Goal: Information Seeking & Learning: Learn about a topic

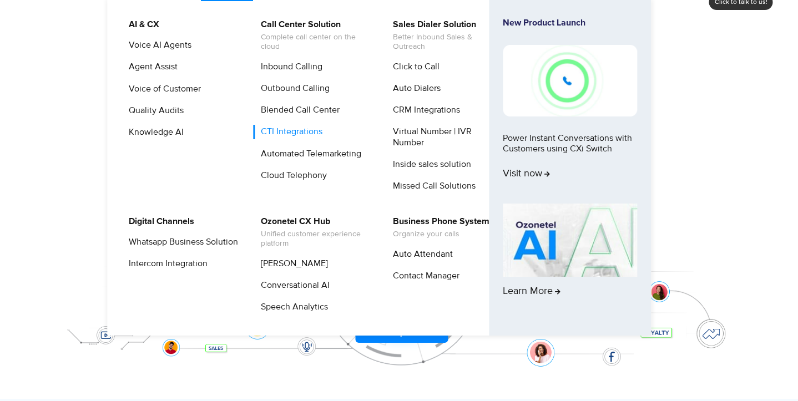
scroll to position [39, 0]
click at [296, 305] on link "Speech Analytics" at bounding box center [292, 307] width 76 height 14
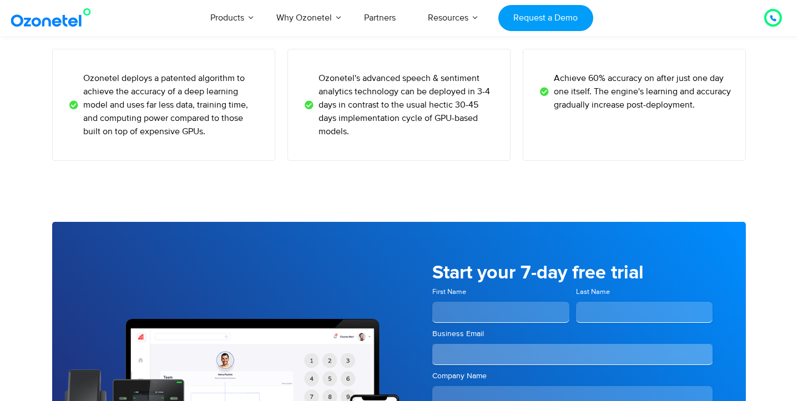
scroll to position [2979, 0]
